Goal: Task Accomplishment & Management: Manage account settings

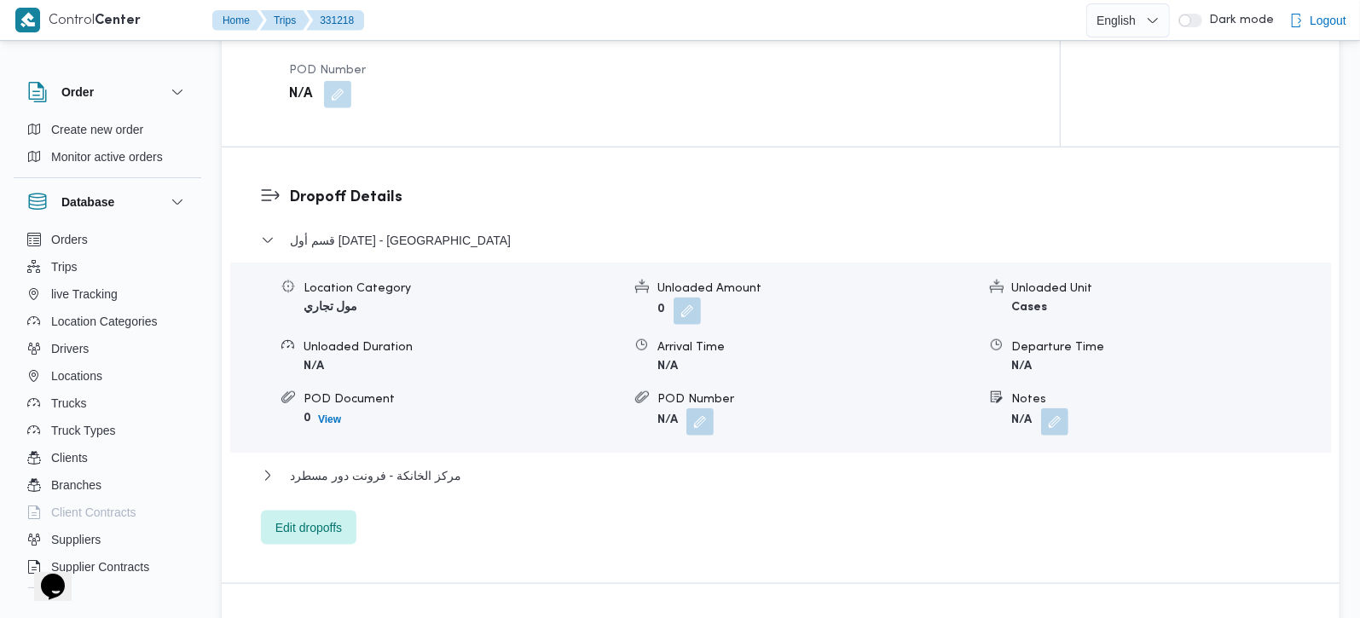
scroll to position [1304, 0]
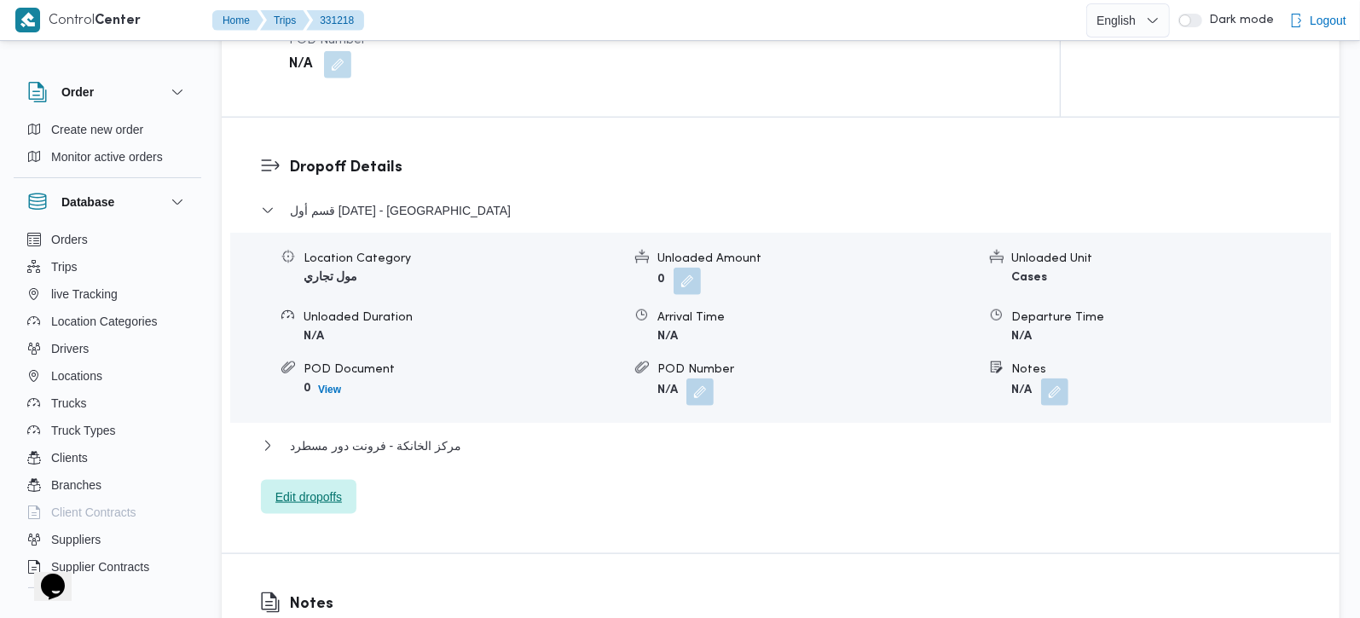
click at [325, 489] on span "Edit dropoffs" at bounding box center [308, 497] width 95 height 34
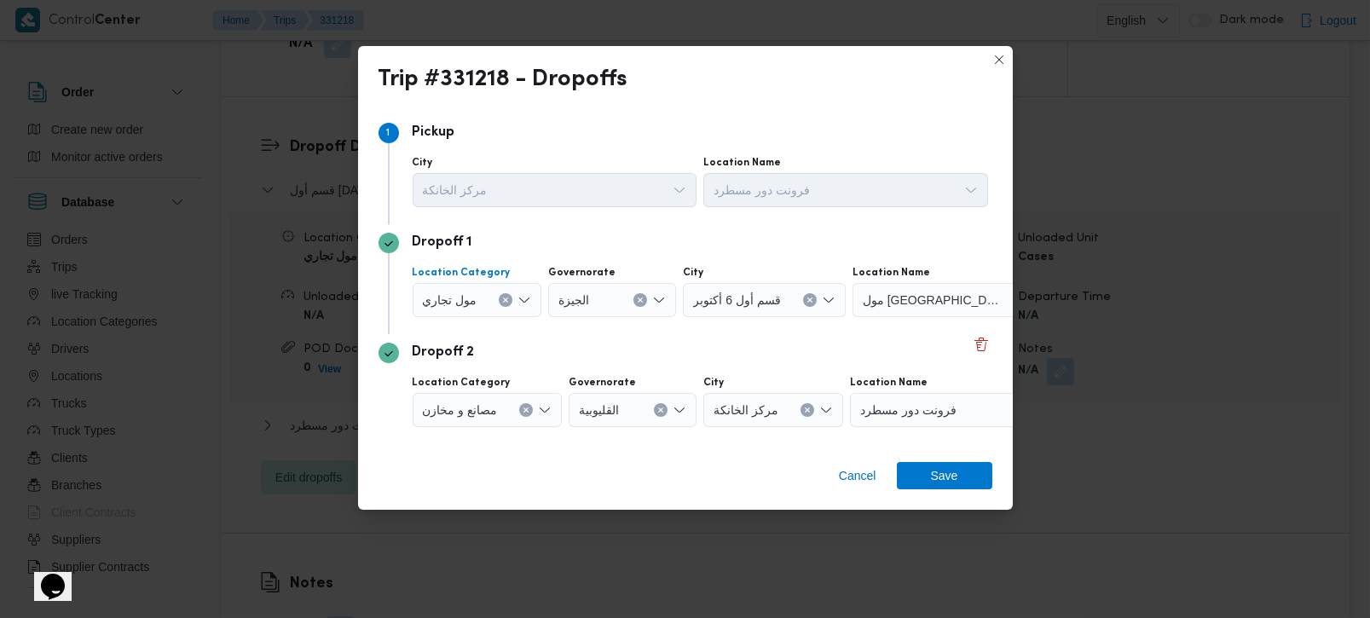
click at [506, 303] on icon "Clear input" at bounding box center [505, 300] width 7 height 7
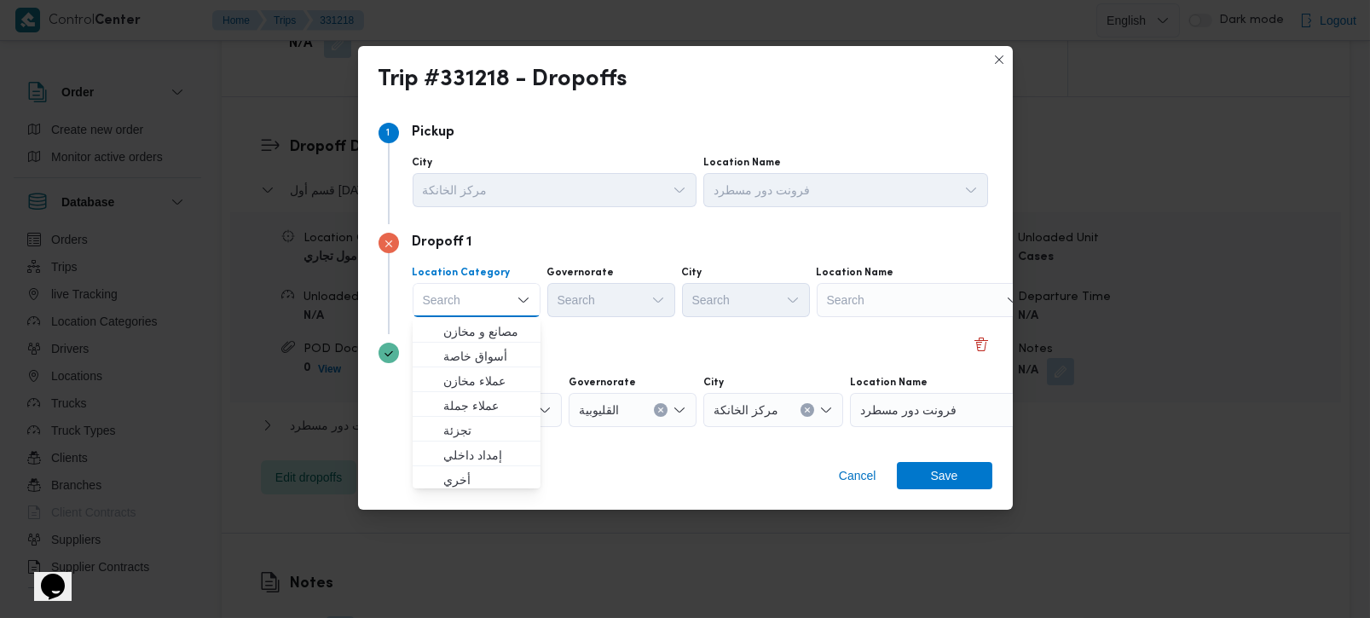
click at [873, 316] on div "Search" at bounding box center [923, 300] width 213 height 34
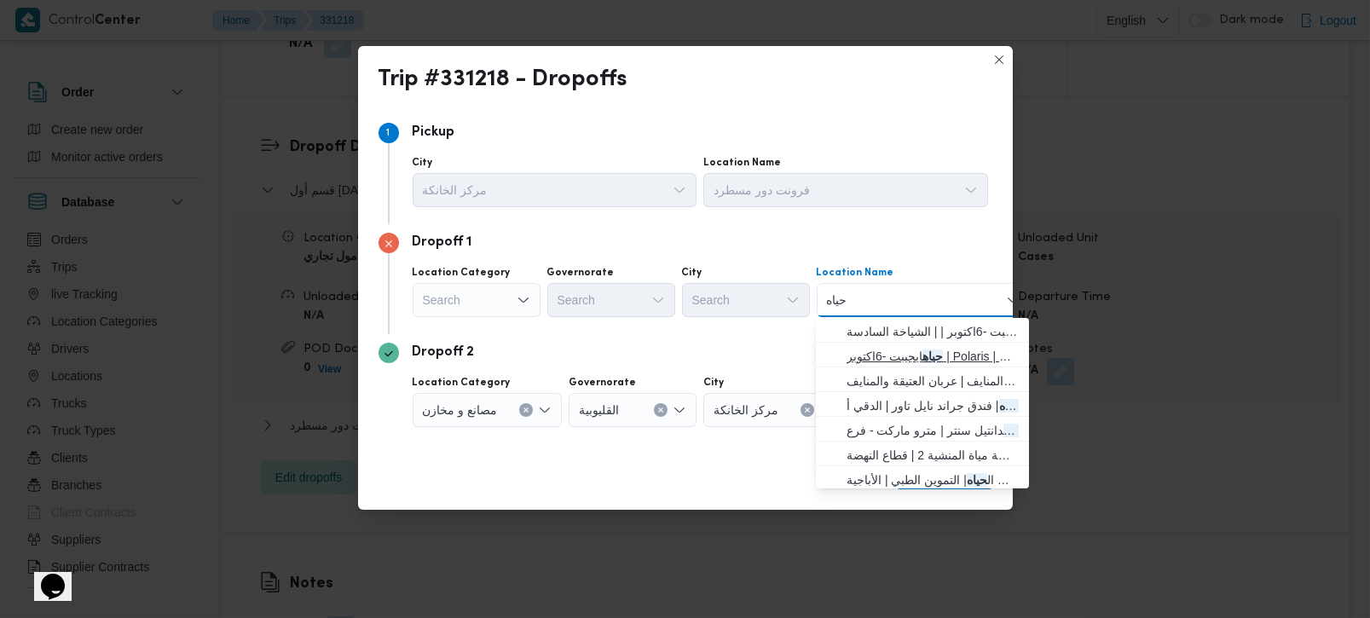
type input "حياه"
click at [890, 351] on span "حياه ايجيبت -6اكتوبر | Polaris | قسم أول 6 أكتوبر" at bounding box center [933, 356] width 172 height 20
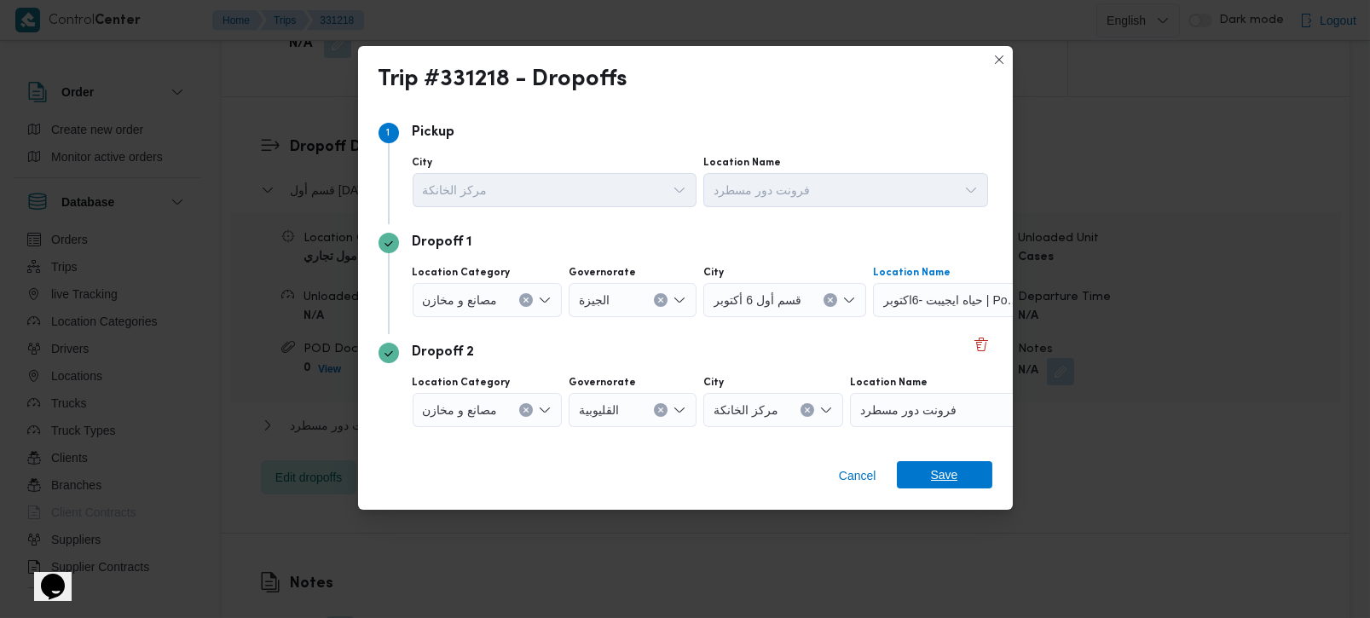
click at [954, 466] on span "Save" at bounding box center [944, 474] width 27 height 27
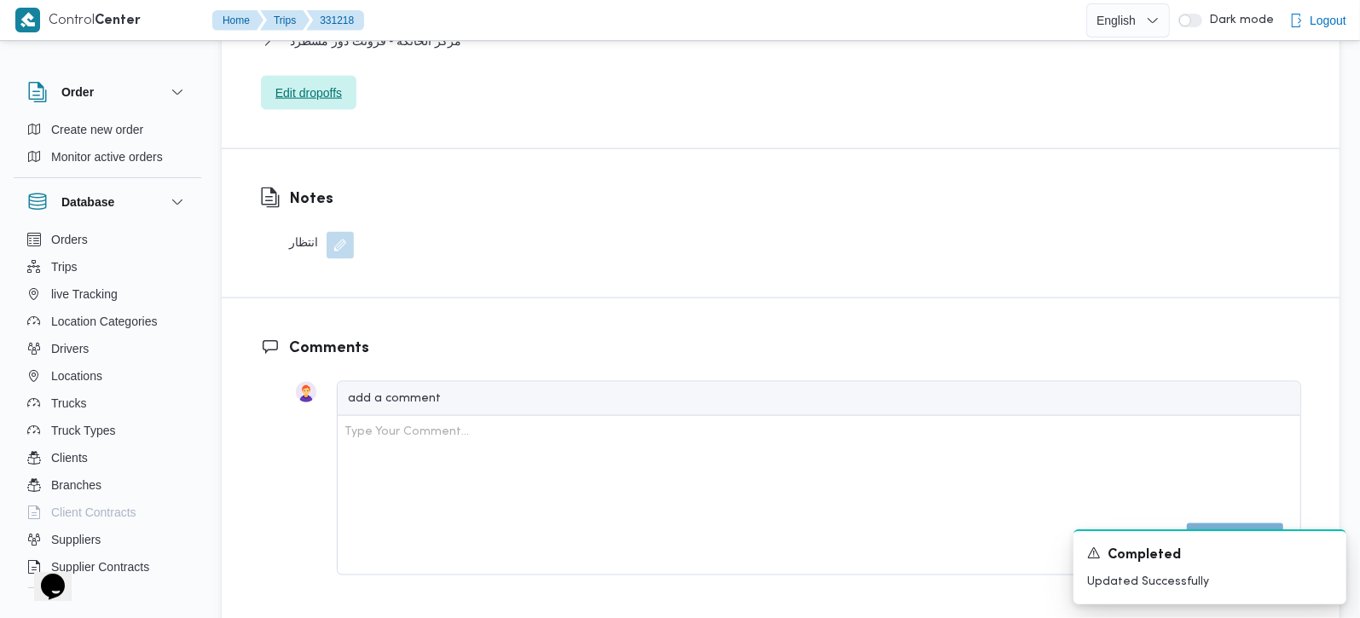
scroll to position [1705, 0]
click at [340, 234] on button "button" at bounding box center [340, 247] width 27 height 27
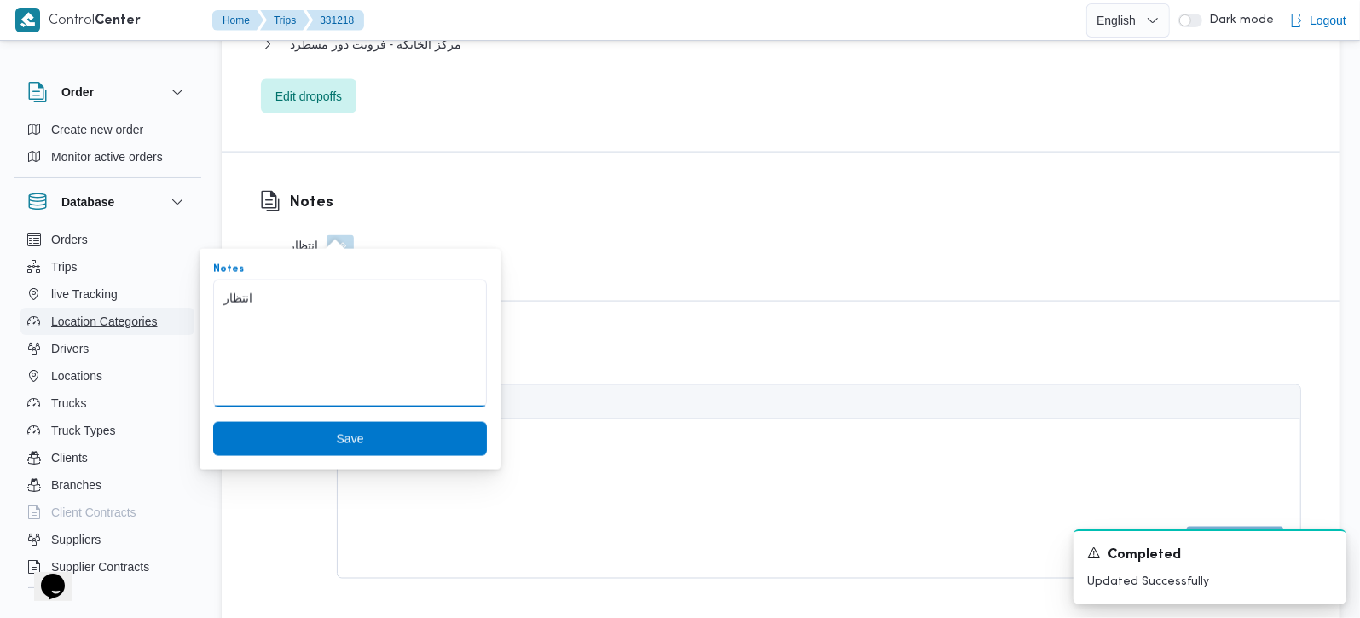
drag, startPoint x: 177, startPoint y: 308, endPoint x: 152, endPoint y: 308, distance: 25.6
paste textarea "حميل مرتجع من المخزن لمصنع حياه اكتوب"
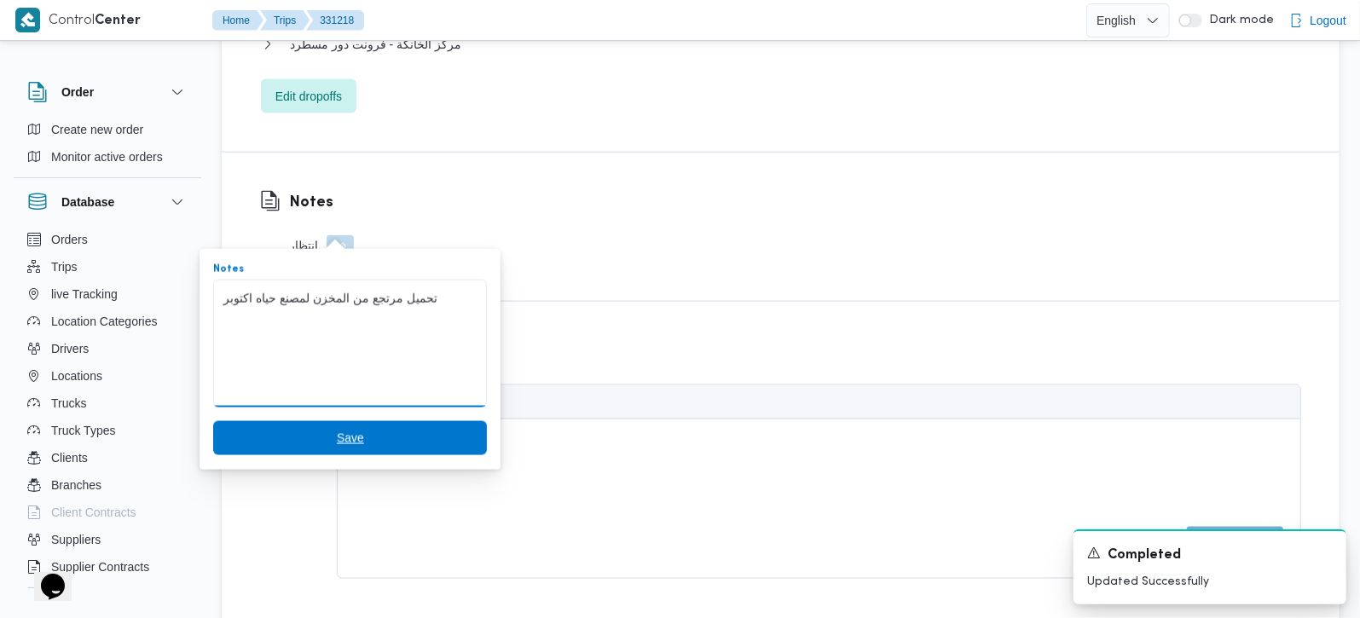
type textarea "تحميل مرتجع من المخزن لمصنع حياه اكتوبر"
click at [337, 432] on span "Save" at bounding box center [350, 438] width 27 height 20
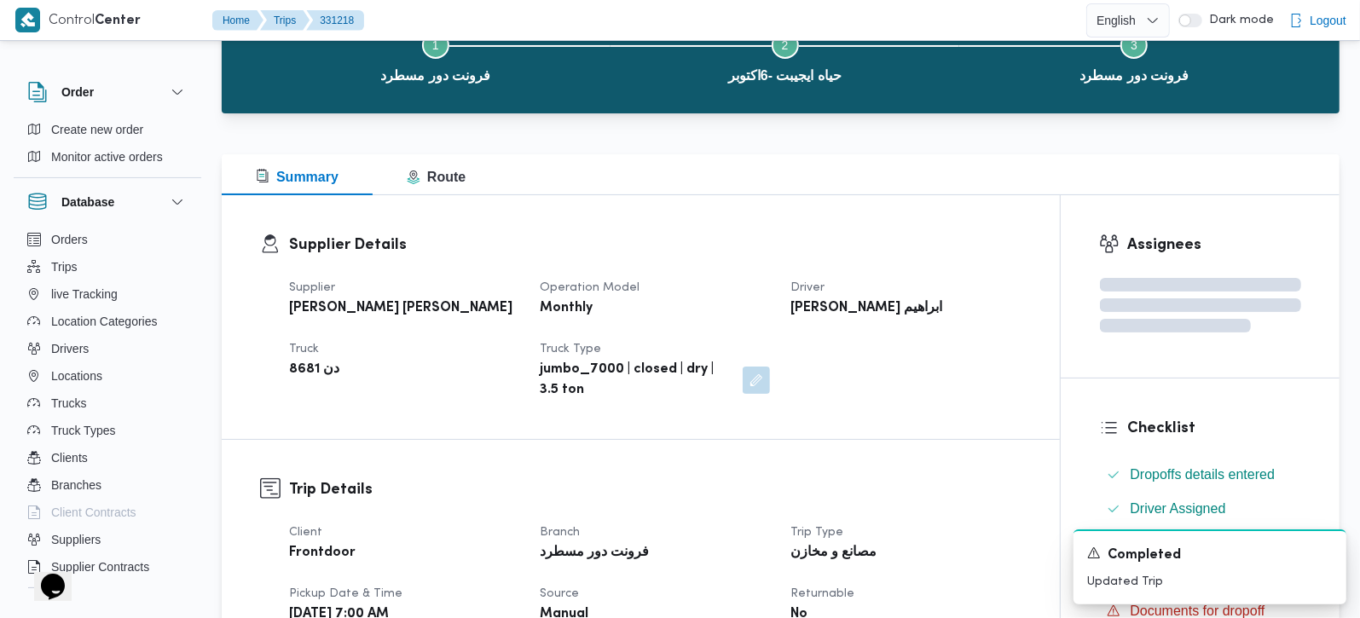
scroll to position [0, 0]
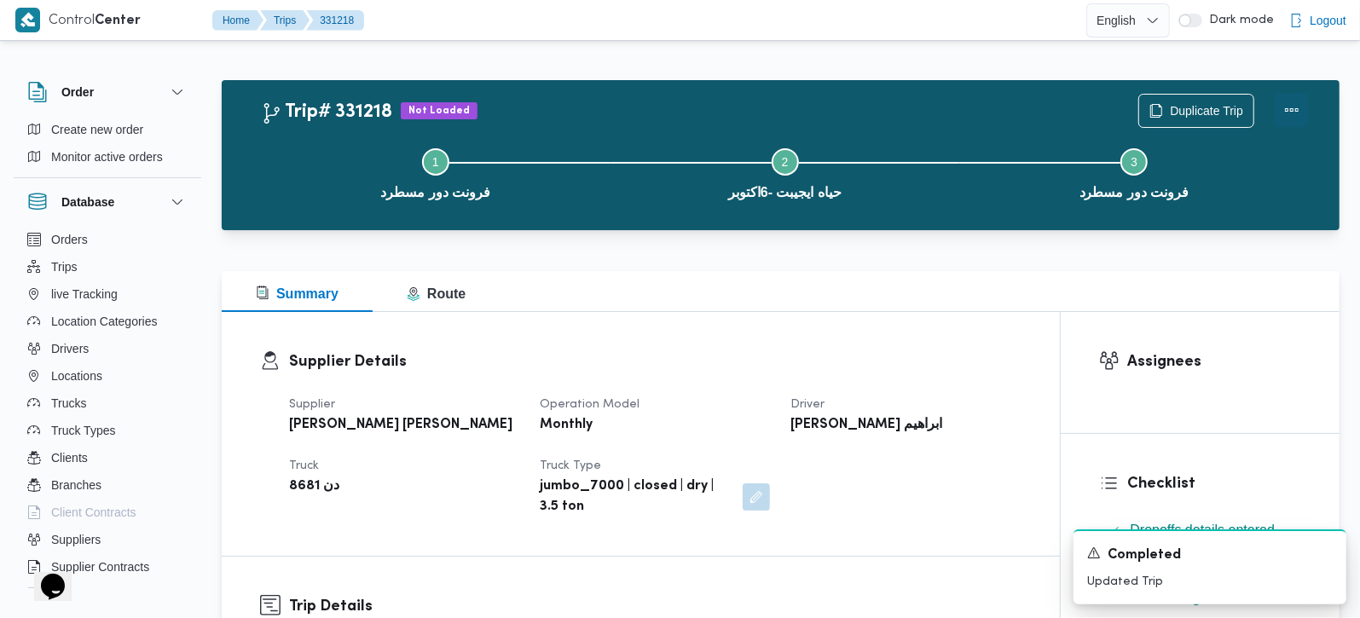
click at [1295, 109] on button "Actions" at bounding box center [1292, 110] width 34 height 34
click at [945, 234] on div at bounding box center [781, 240] width 1118 height 20
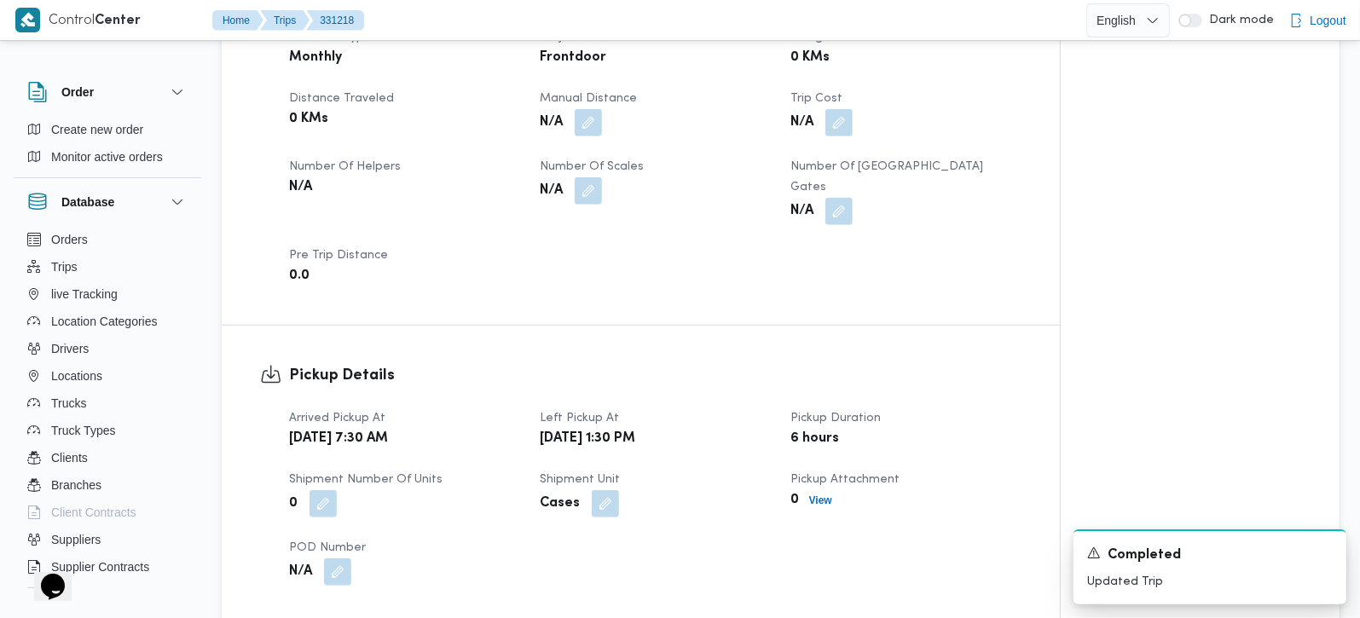
scroll to position [802, 0]
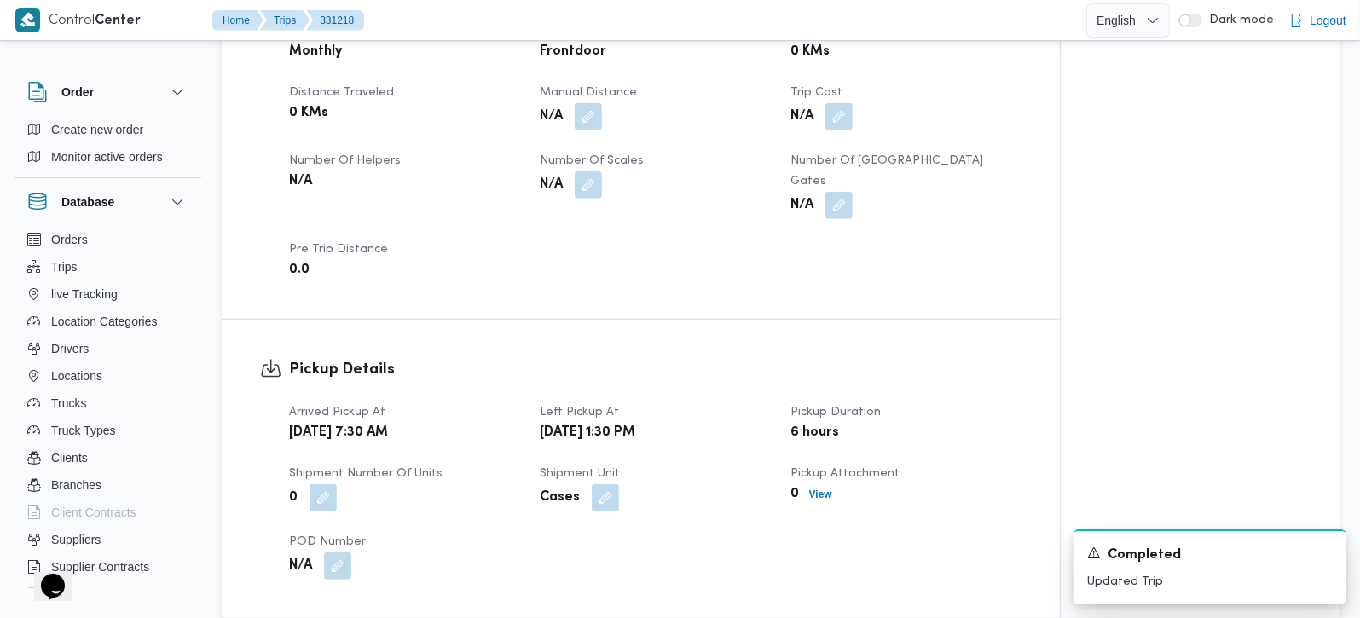
click at [571, 201] on div "Client Frontdoor Branch فرونت دور مسطرد Trip Type مصانع و مخازن Pickup date & t…" at bounding box center [655, 59] width 753 height 464
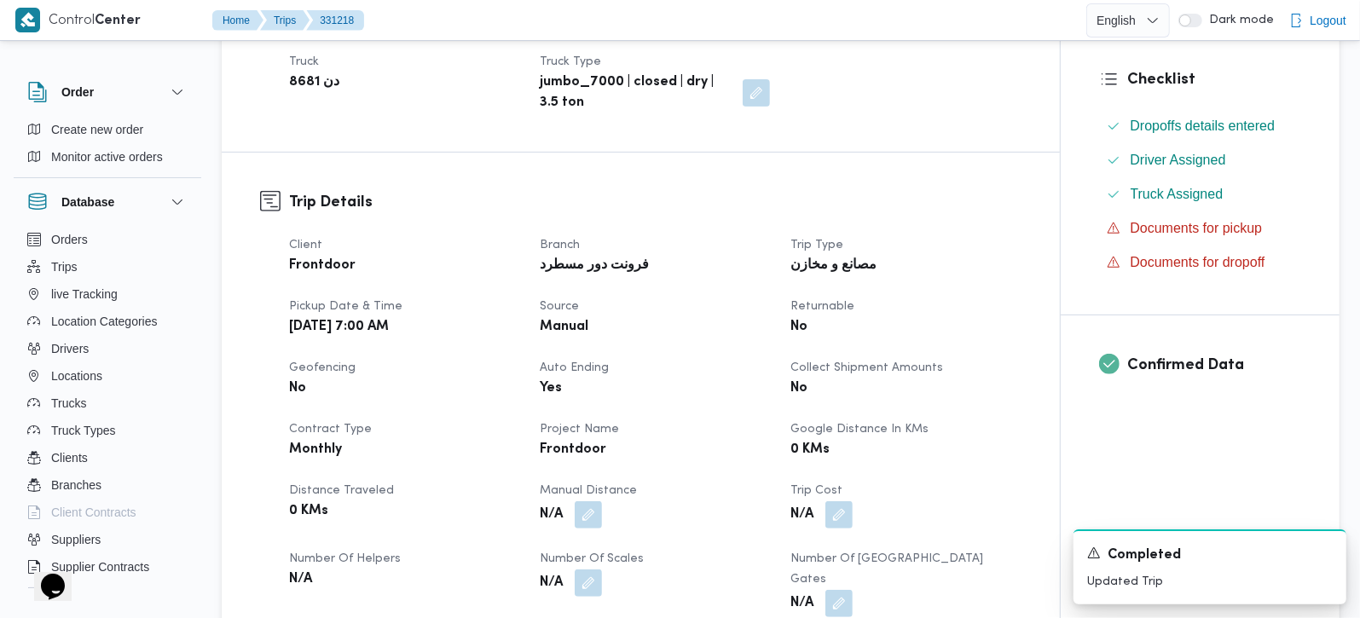
scroll to position [401, 0]
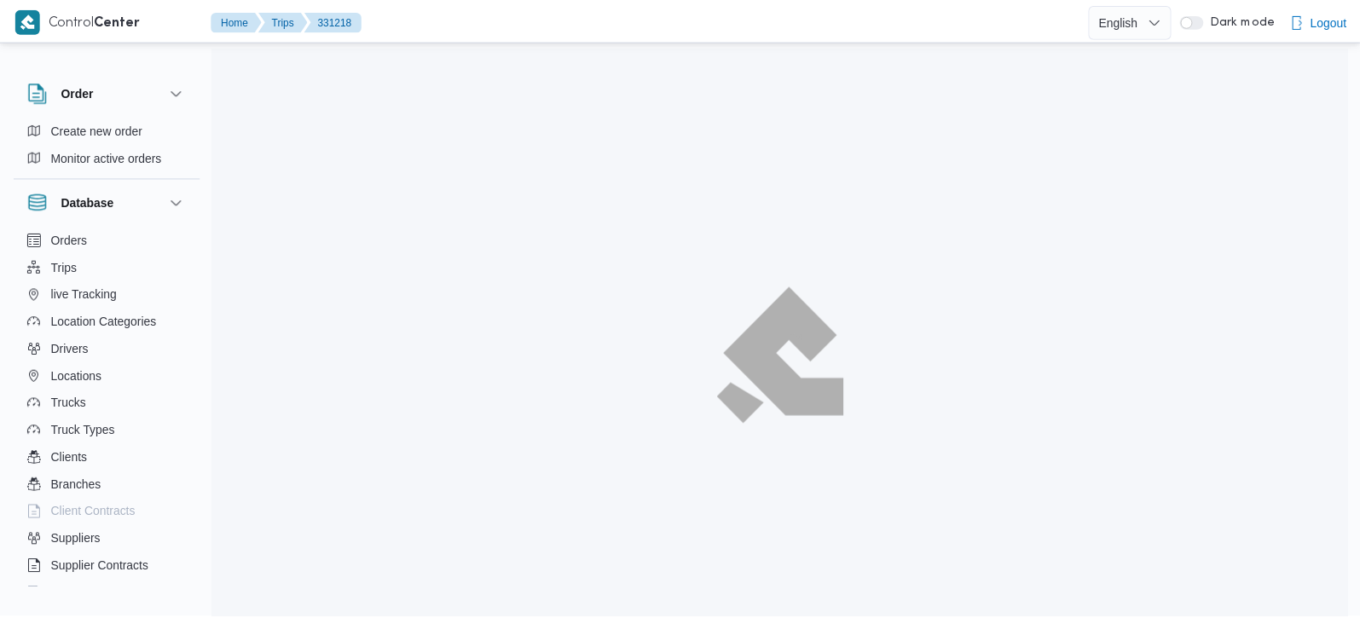
scroll to position [46, 0]
